Goal: Find specific page/section: Find specific page/section

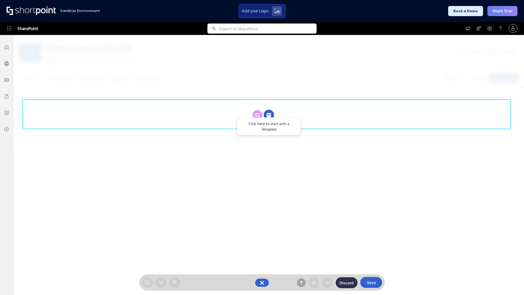
click at [269, 115] on circle at bounding box center [268, 115] width 10 height 10
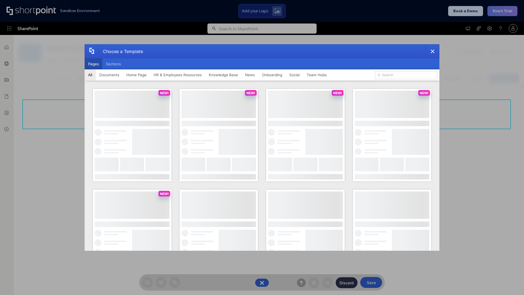
click at [93, 64] on button "Pages" at bounding box center [94, 63] width 18 height 11
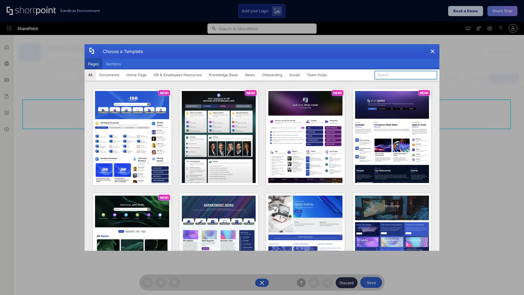
type input "Social Layout 2"
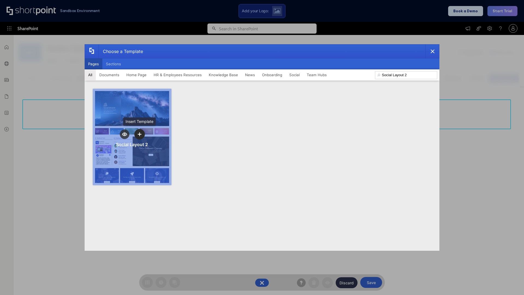
click at [139, 134] on icon "template selector" at bounding box center [139, 134] width 4 height 4
